Goal: Task Accomplishment & Management: Manage account settings

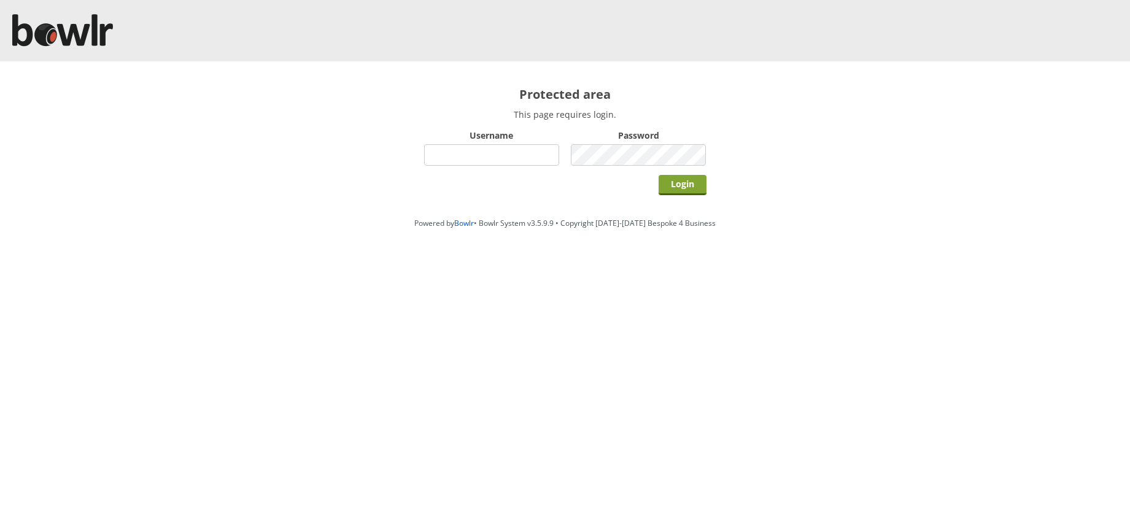
type input "hornseaindoorbowlsclub"
click at [675, 186] on input "Login" at bounding box center [683, 185] width 48 height 20
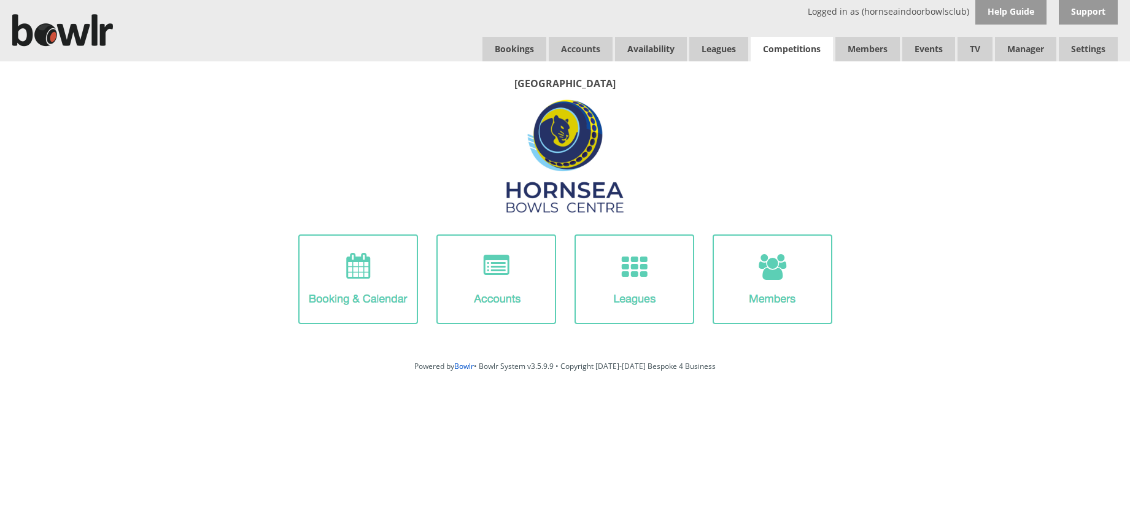
click at [792, 51] on link "Competitions" at bounding box center [792, 49] width 82 height 25
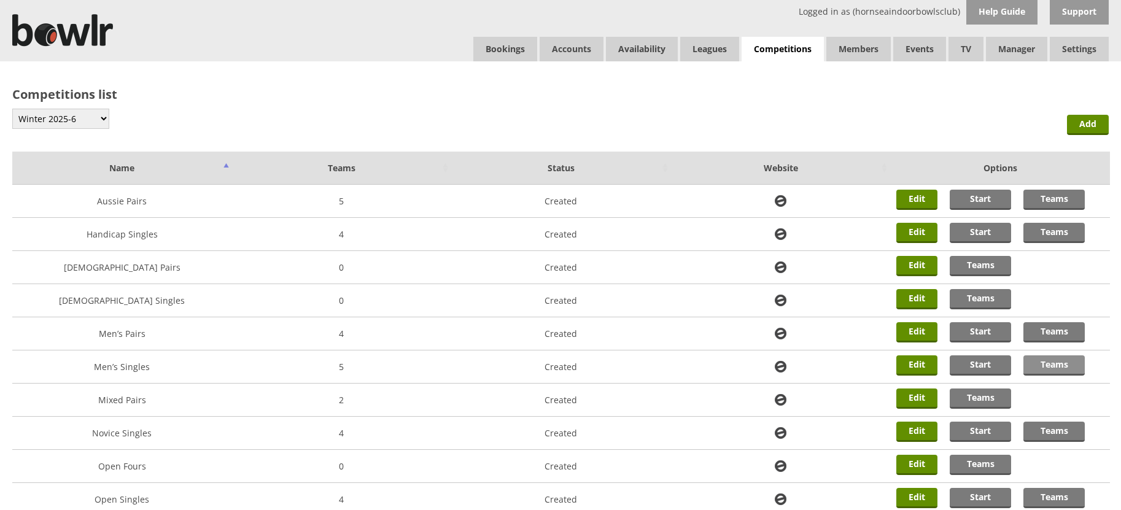
click at [1055, 365] on link "Teams" at bounding box center [1054, 366] width 61 height 20
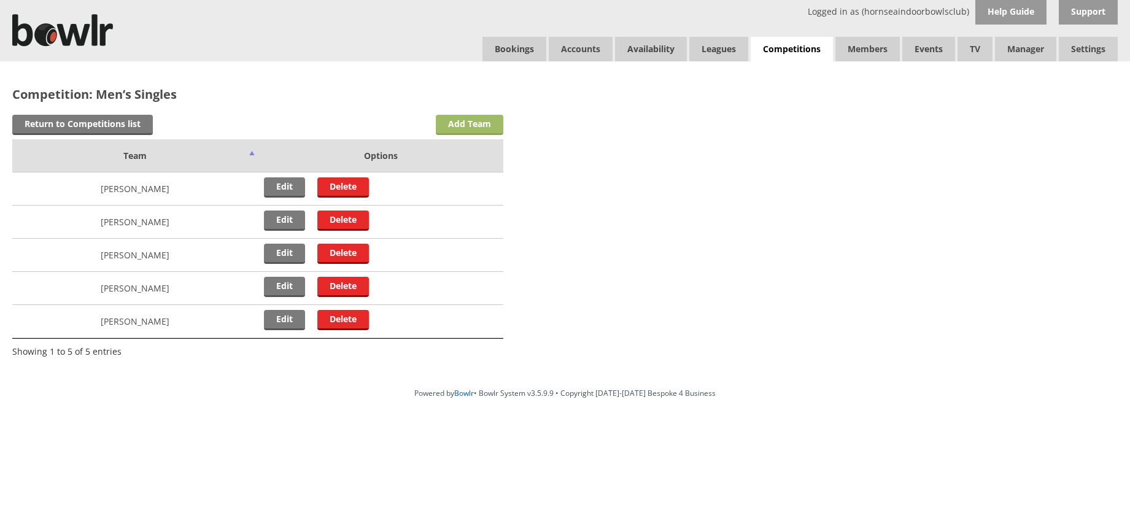
click at [462, 128] on link "Add Team" at bounding box center [470, 125] width 68 height 20
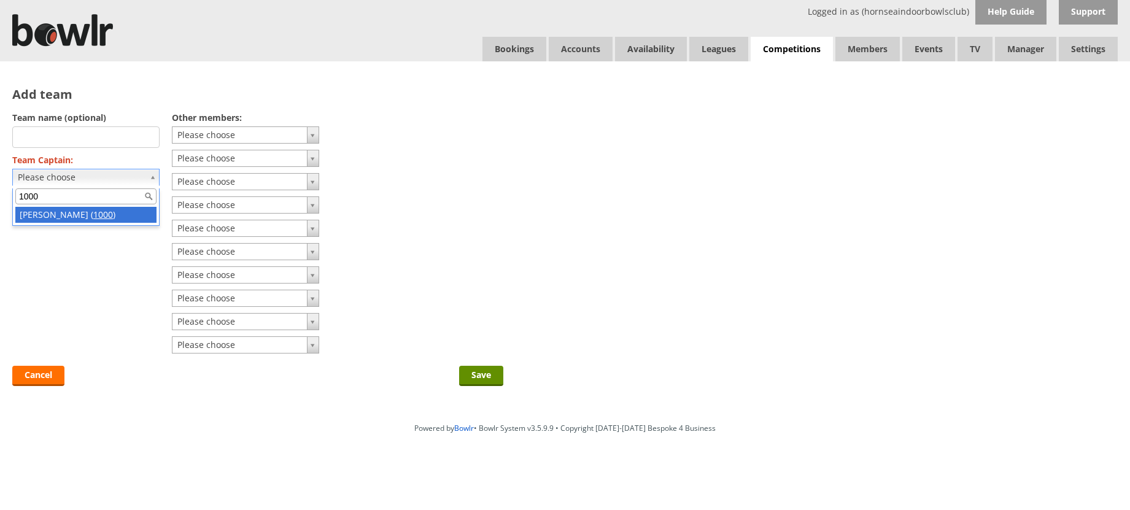
type input "1000"
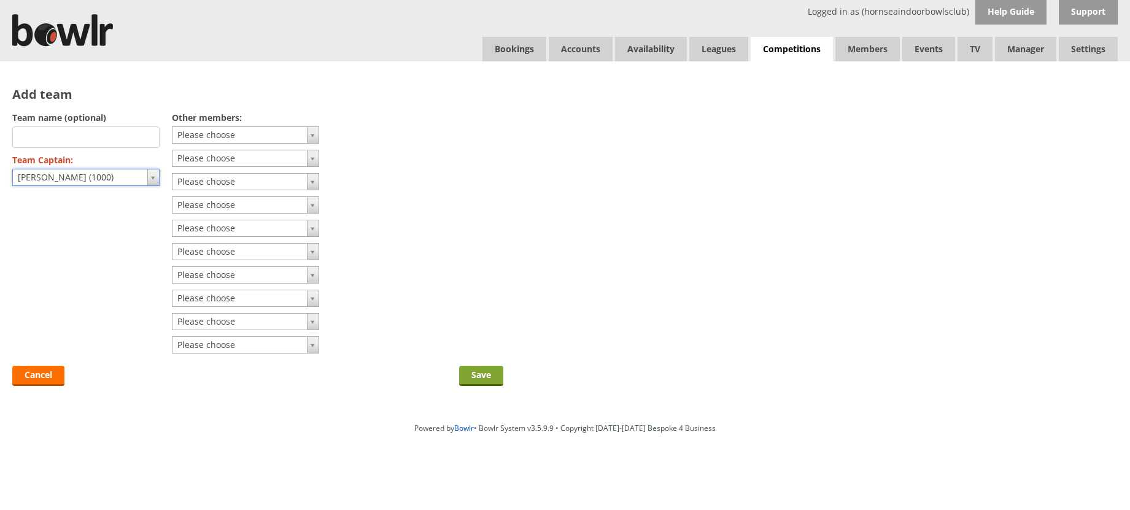
click at [483, 378] on input "Save" at bounding box center [481, 376] width 44 height 20
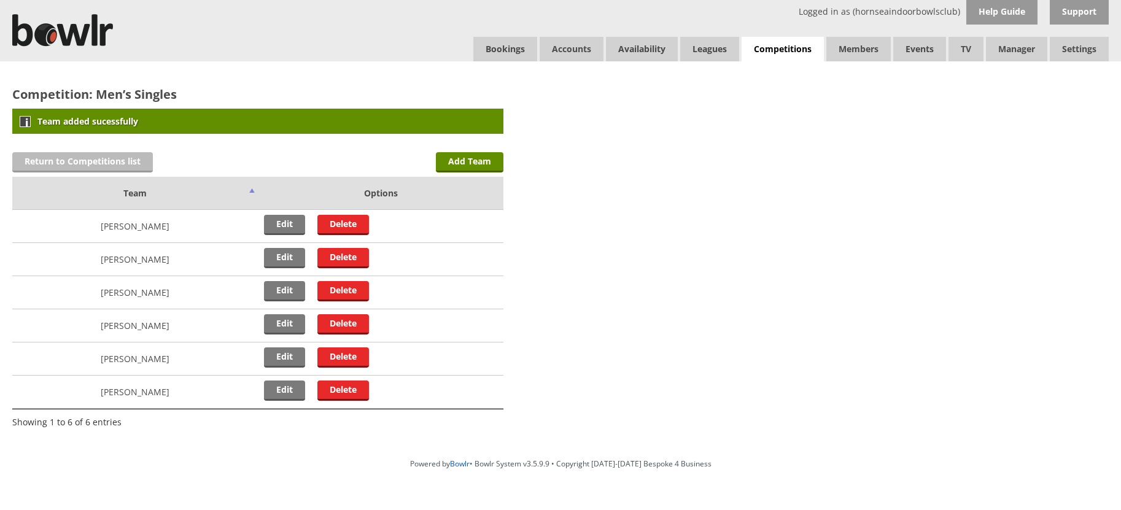
click at [68, 164] on link "Return to Competitions list" at bounding box center [82, 162] width 141 height 20
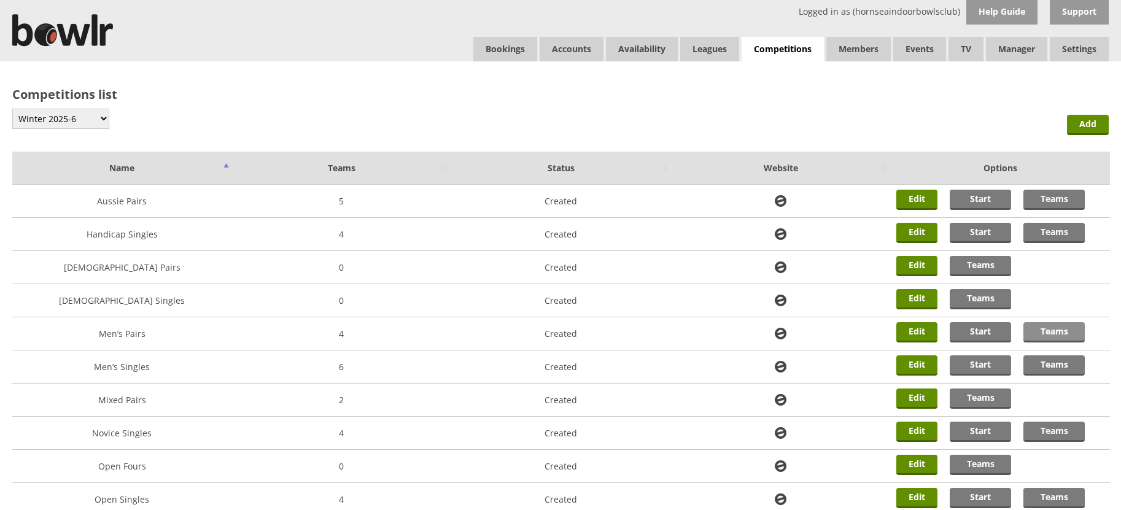
click at [1060, 334] on link "Teams" at bounding box center [1054, 332] width 61 height 20
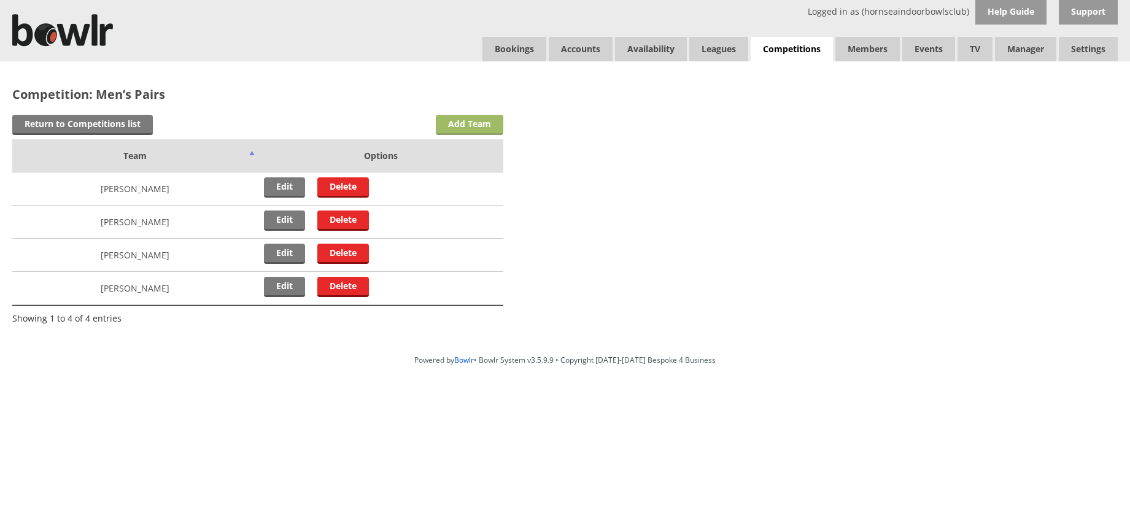
click at [467, 126] on link "Add Team" at bounding box center [470, 125] width 68 height 20
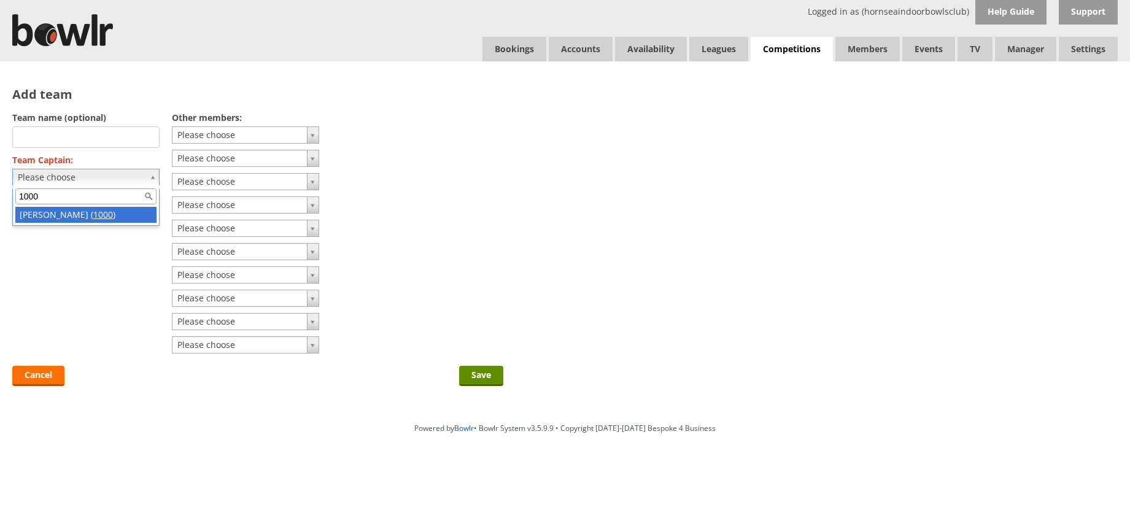
type input "1000"
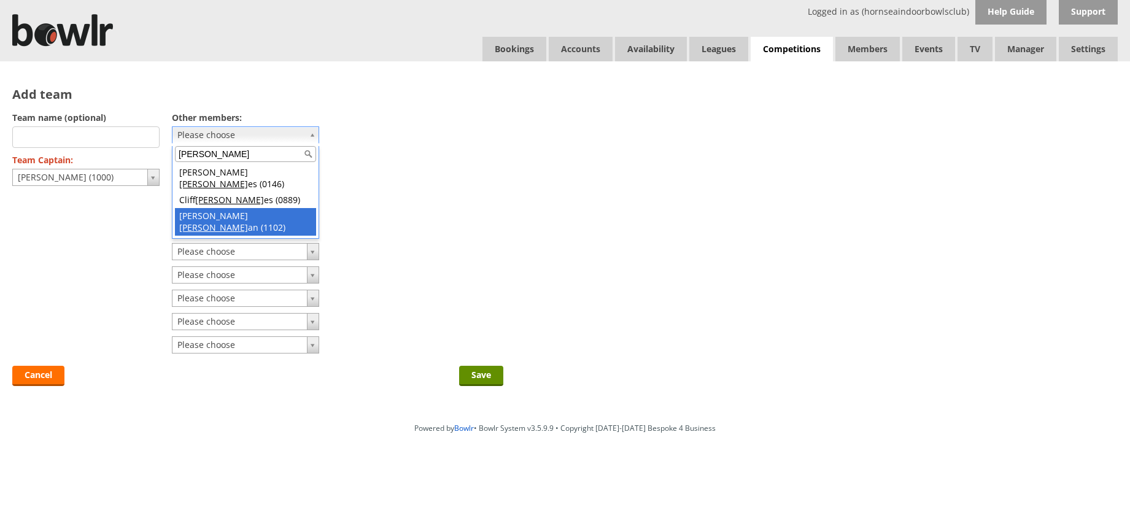
type input "holm"
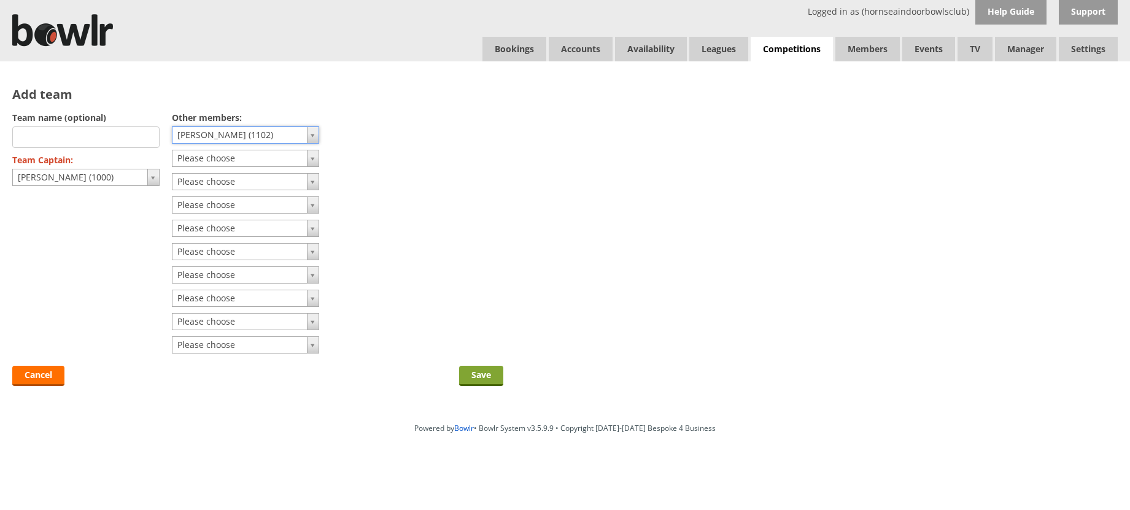
click at [480, 372] on input "Save" at bounding box center [481, 376] width 44 height 20
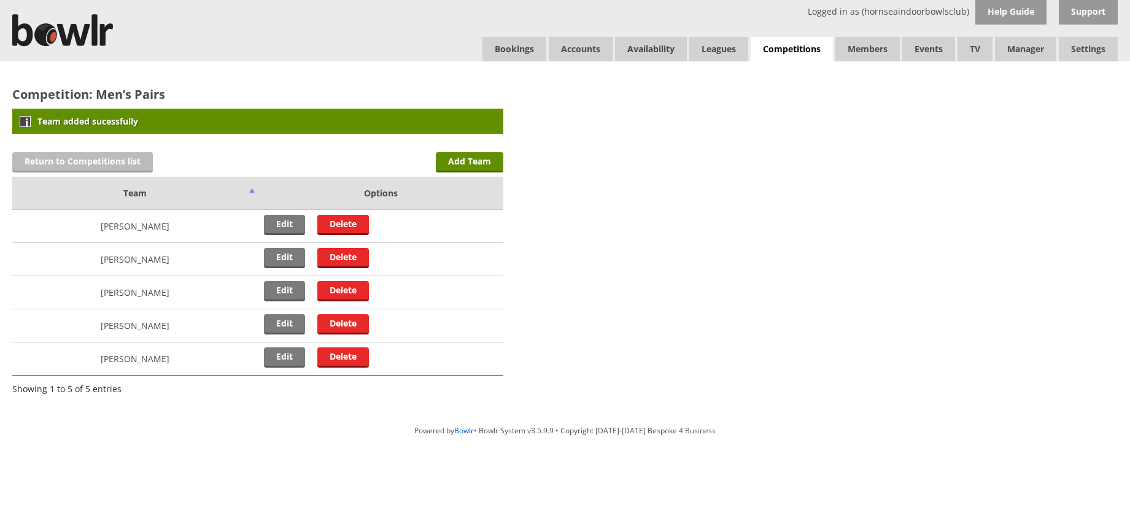
click at [71, 163] on link "Return to Competitions list" at bounding box center [82, 162] width 141 height 20
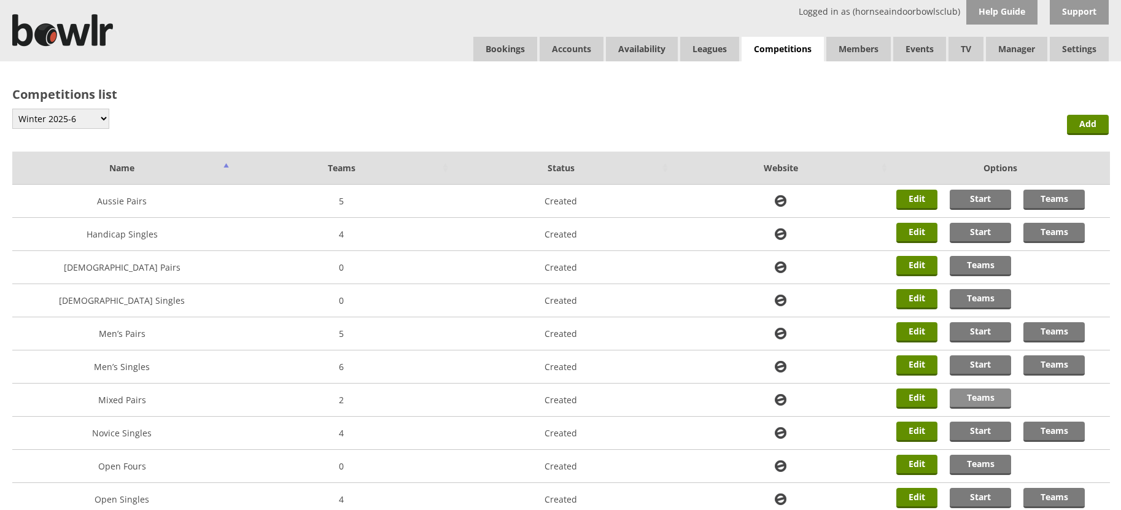
click at [989, 395] on link "Teams" at bounding box center [980, 399] width 61 height 20
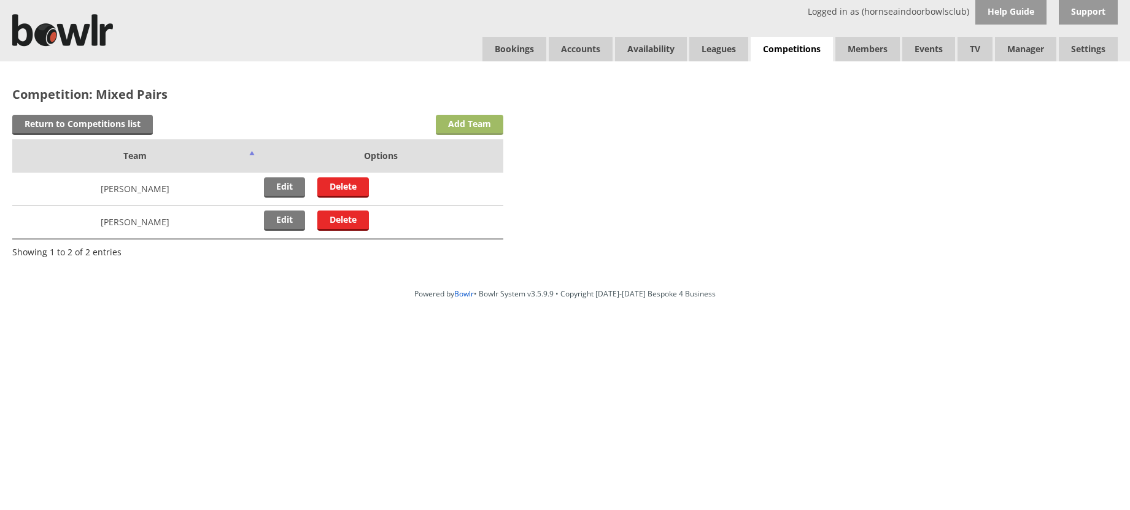
click at [483, 119] on link "Add Team" at bounding box center [470, 125] width 68 height 20
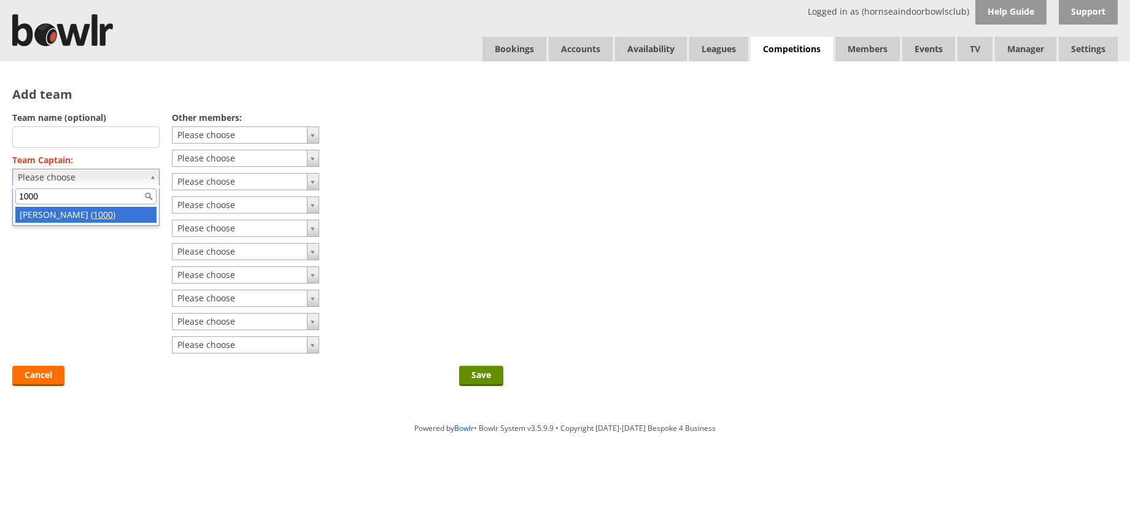
type input "1000"
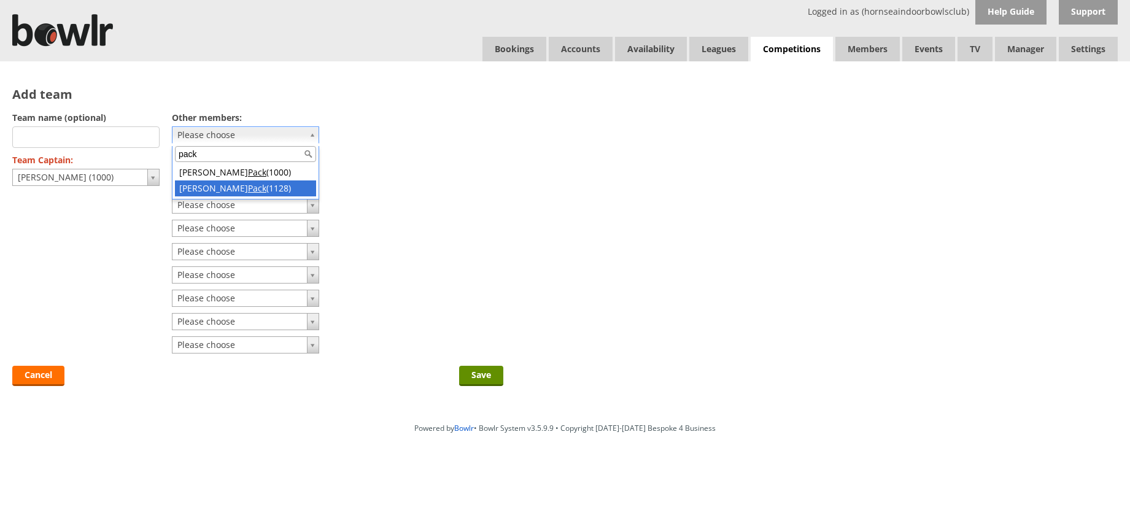
type input "pack"
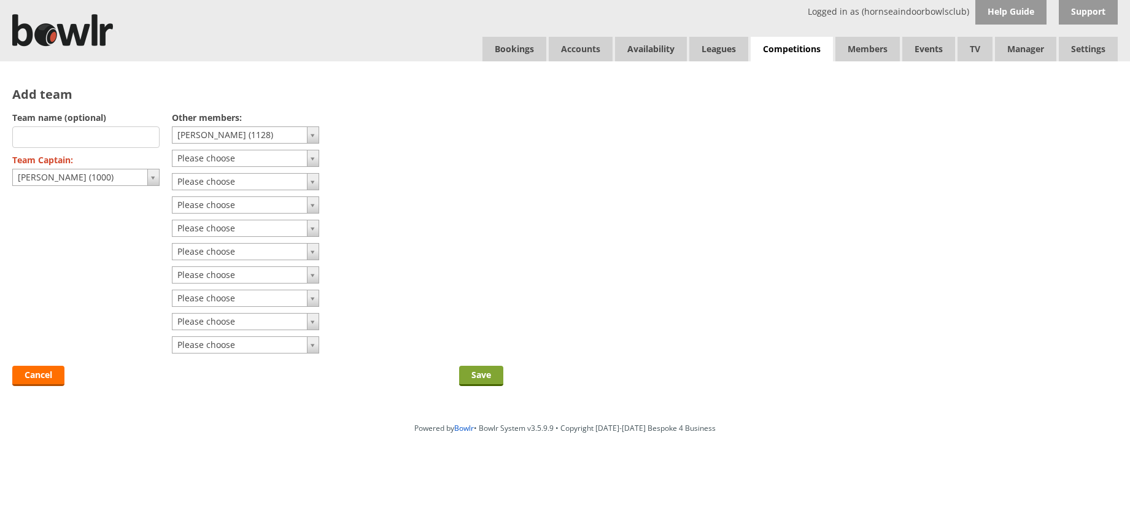
click at [480, 375] on input "Save" at bounding box center [481, 376] width 44 height 20
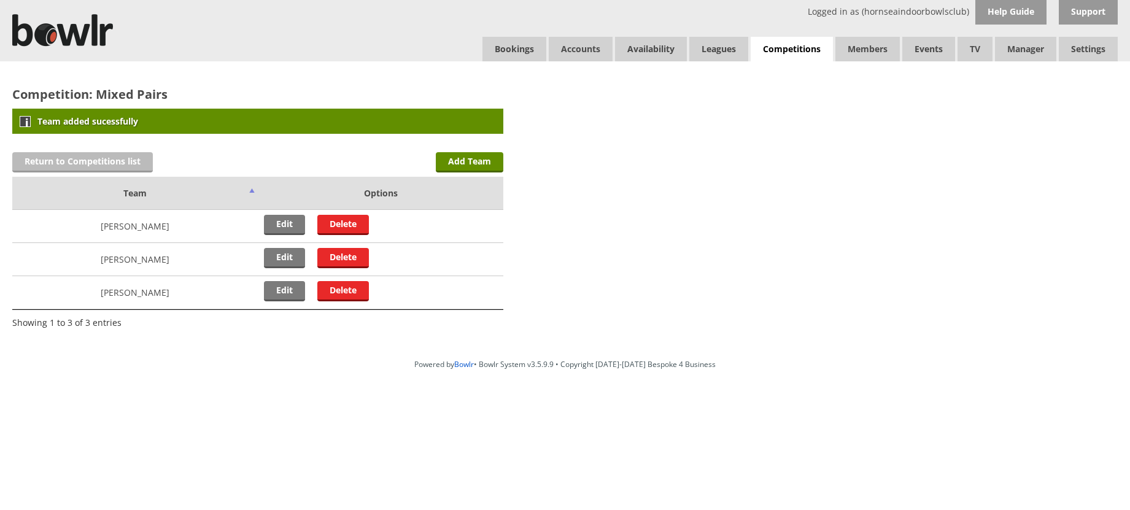
click at [42, 162] on link "Return to Competitions list" at bounding box center [82, 162] width 141 height 20
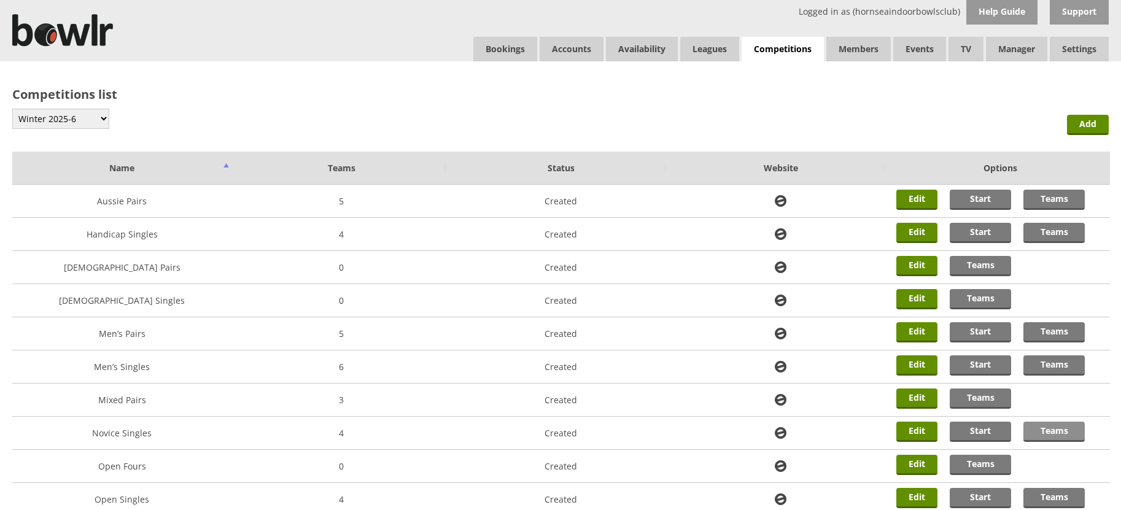
click at [1051, 433] on link "Teams" at bounding box center [1054, 432] width 61 height 20
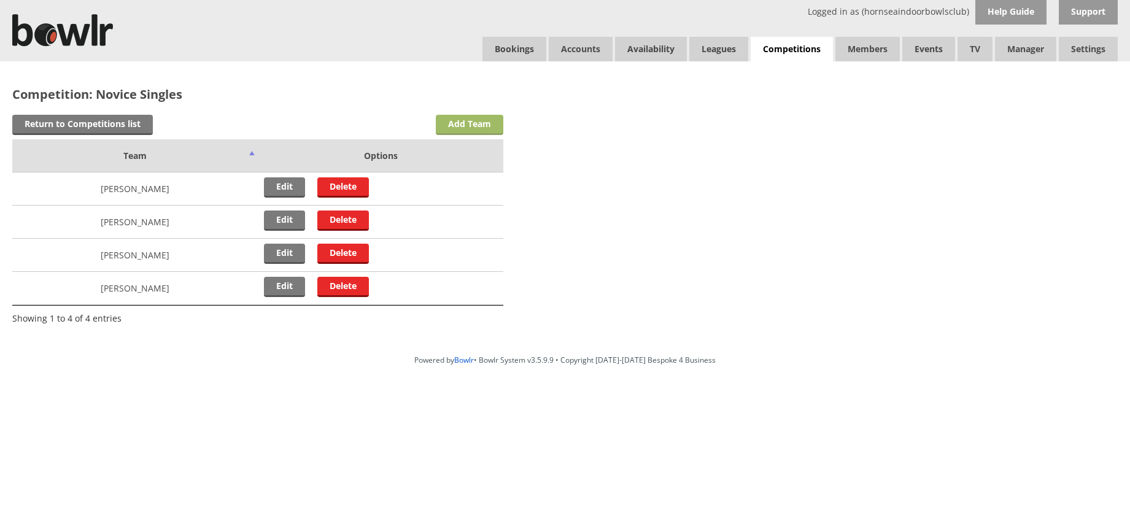
click at [464, 130] on link "Add Team" at bounding box center [470, 125] width 68 height 20
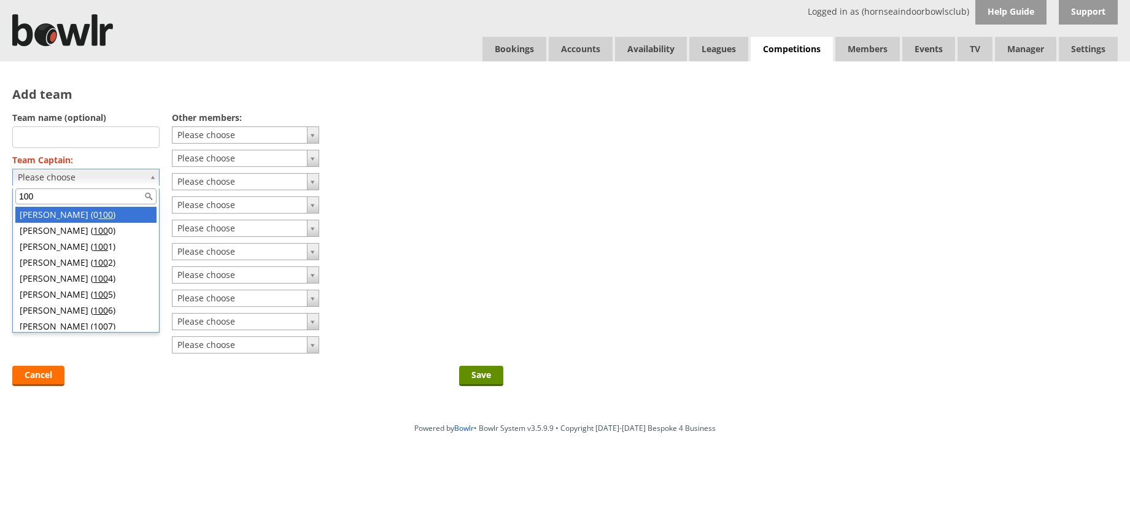
type input "1000"
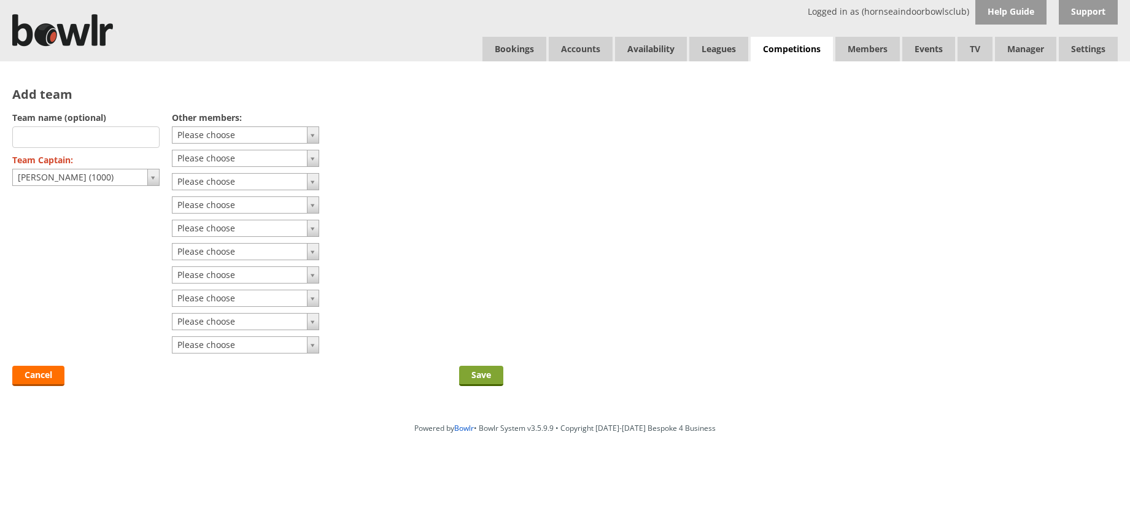
click at [479, 372] on input "Save" at bounding box center [481, 376] width 44 height 20
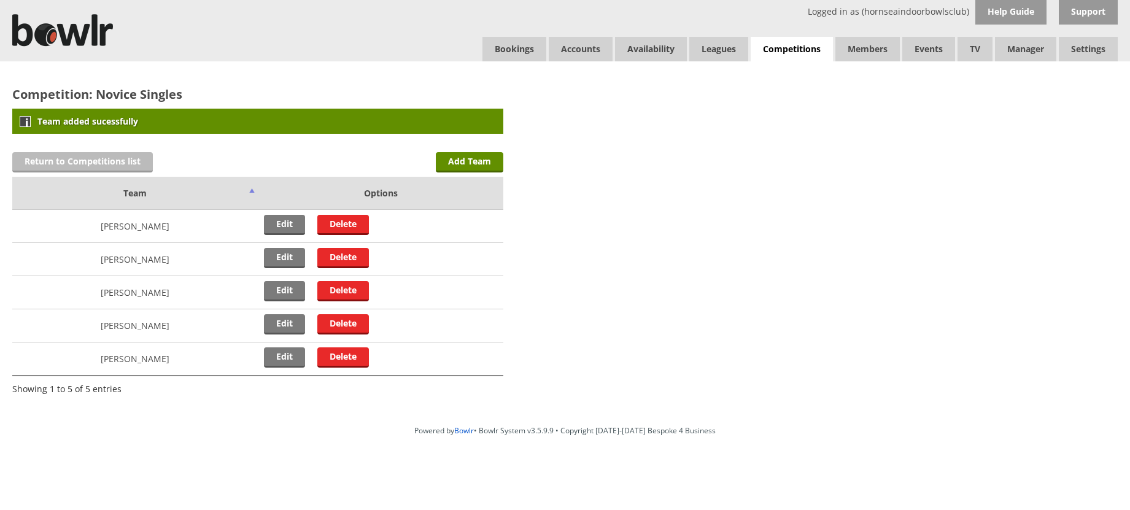
click at [67, 163] on link "Return to Competitions list" at bounding box center [82, 162] width 141 height 20
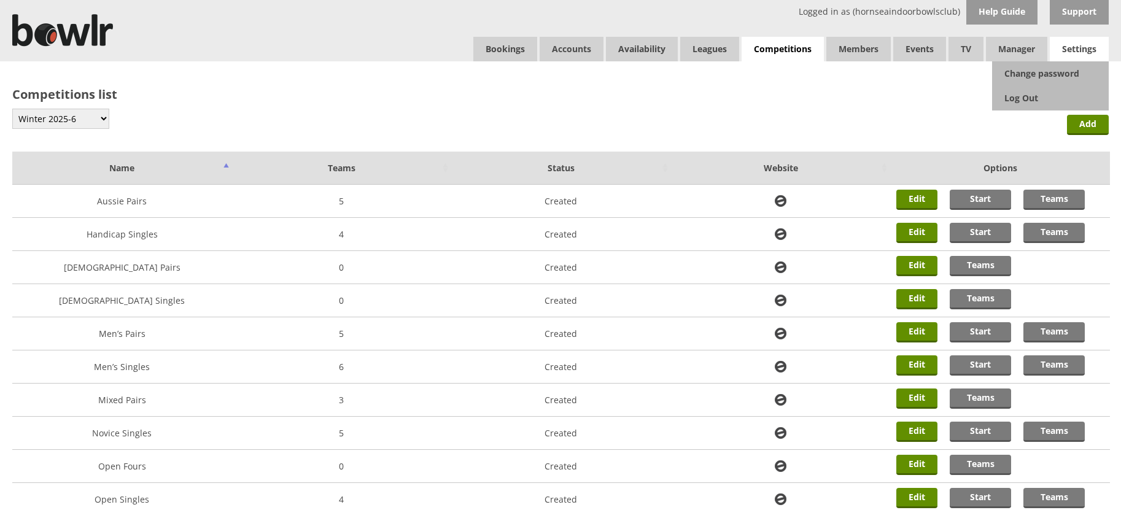
click at [1091, 54] on span "Settings" at bounding box center [1079, 49] width 59 height 25
click at [1031, 103] on link "Log Out" at bounding box center [1050, 98] width 117 height 25
